Goal: Navigation & Orientation: Find specific page/section

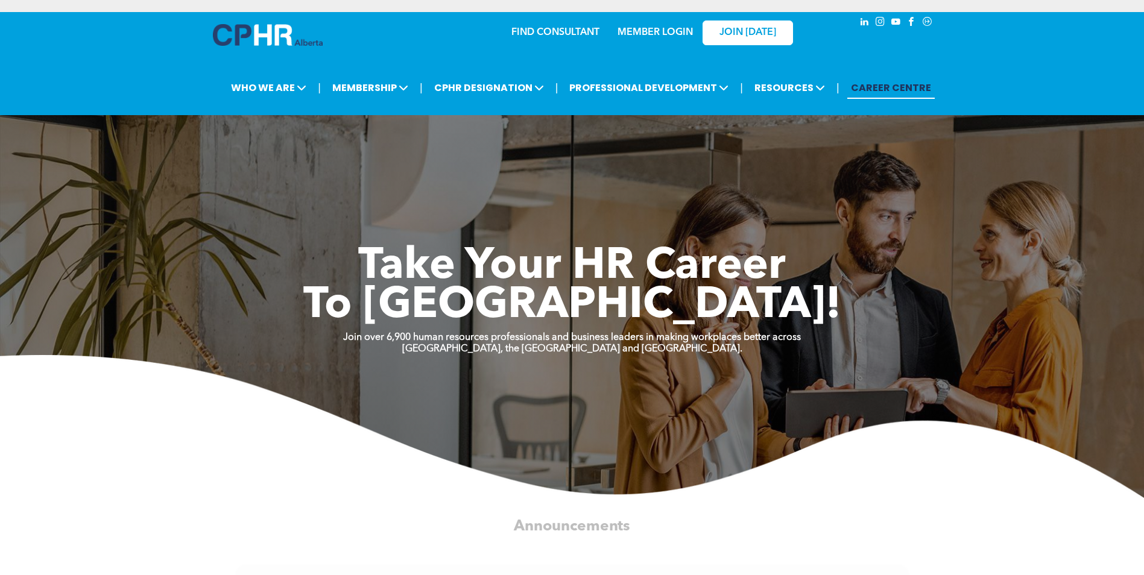
click at [654, 30] on link "MEMBER LOGIN" at bounding box center [655, 33] width 75 height 10
click at [738, 43] on link "JOIN [DATE]" at bounding box center [748, 33] width 90 height 25
click at [661, 32] on link "MEMBER LOGIN" at bounding box center [655, 33] width 75 height 10
click at [639, 28] on link "MEMBER LOGIN" at bounding box center [655, 33] width 75 height 10
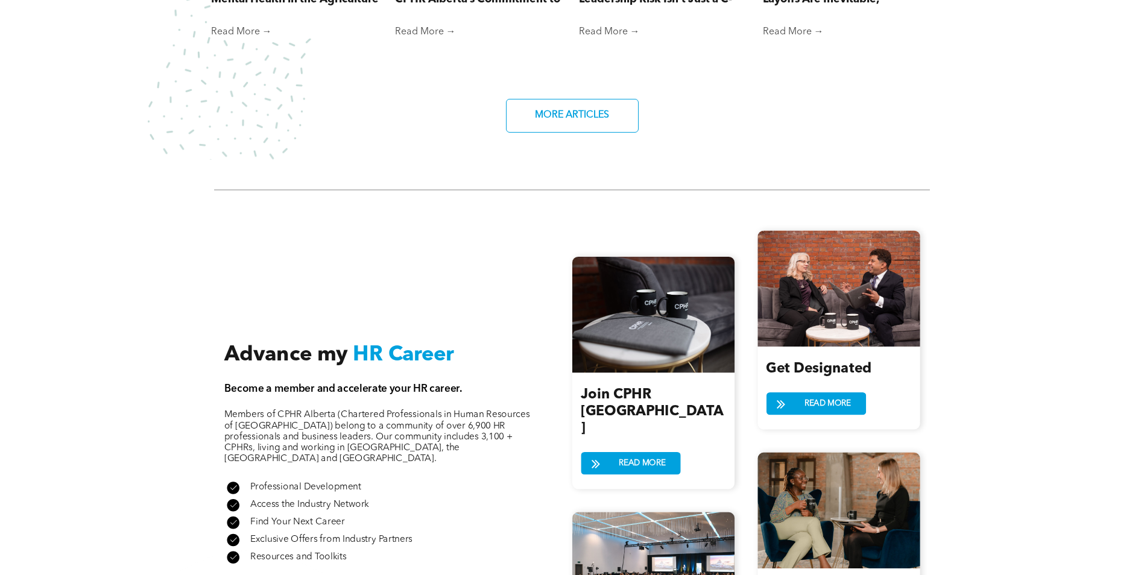
scroll to position [1227, 0]
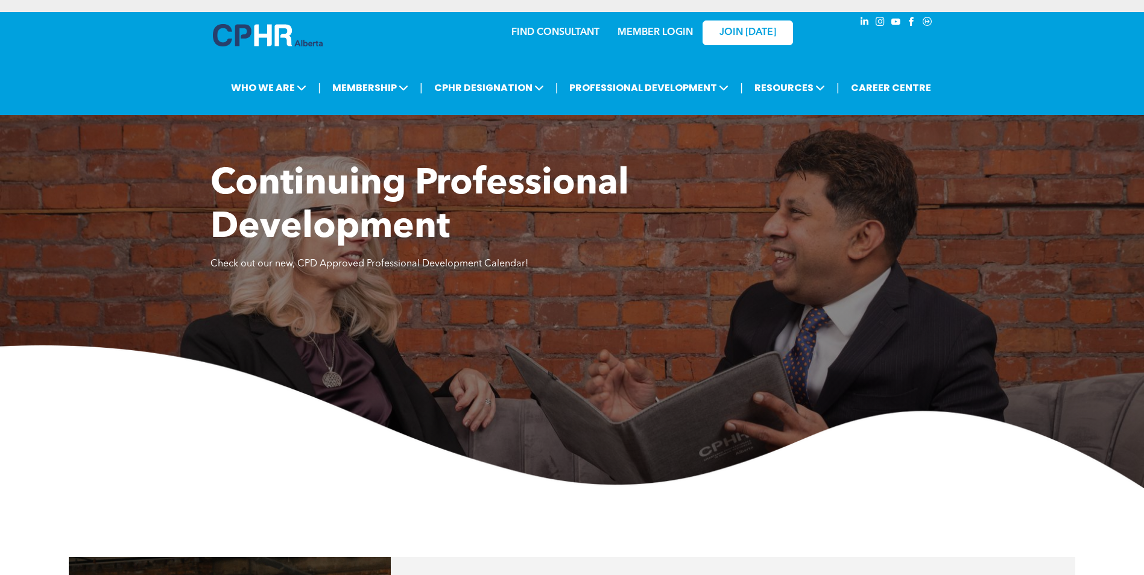
click at [680, 31] on link "MEMBER LOGIN" at bounding box center [655, 33] width 75 height 10
